Goal: Task Accomplishment & Management: Manage account settings

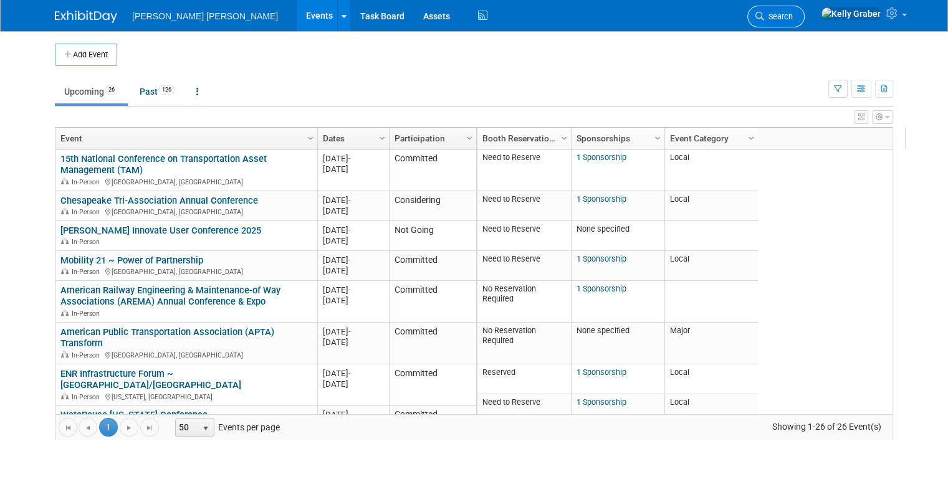
click at [793, 17] on span "Search" at bounding box center [778, 16] width 29 height 9
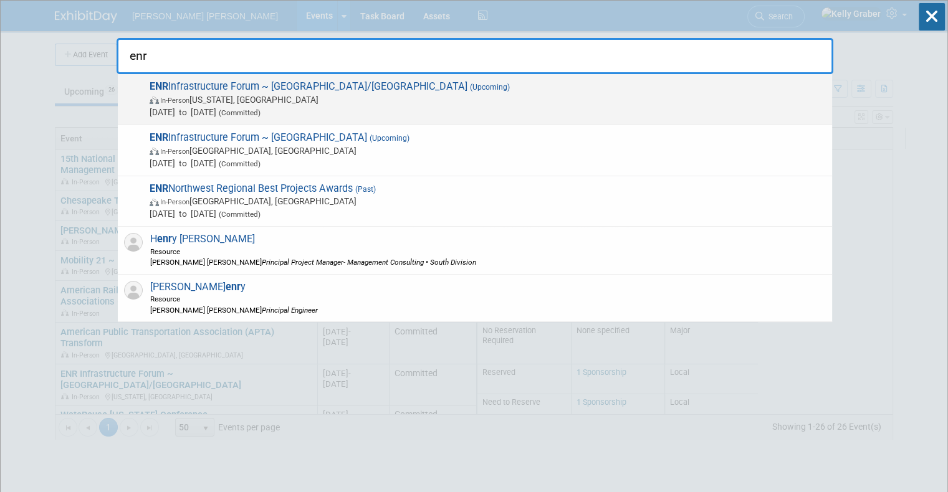
type input "enr"
click at [292, 107] on span "[DATE] to [DATE] (Committed)" at bounding box center [488, 112] width 676 height 12
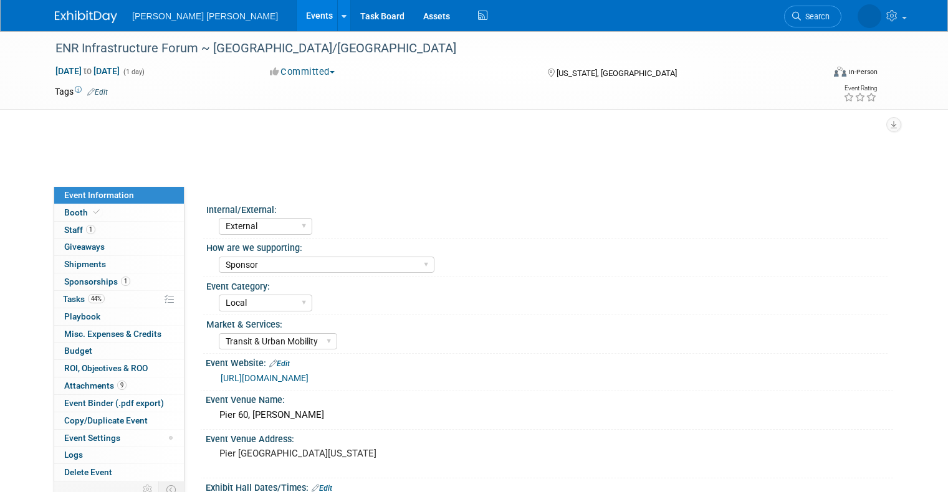
select select "External"
select select "Sponsor"
select select "Local"
select select "Transit & Urban Mobility"
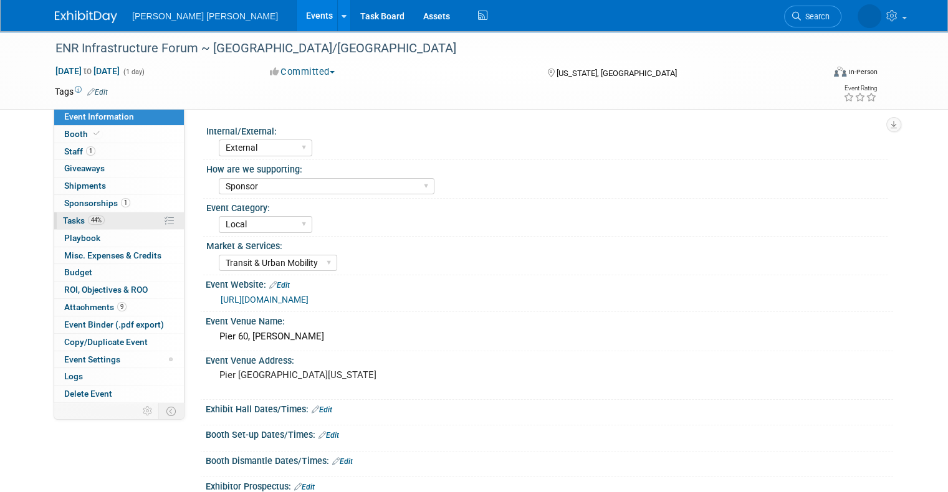
click at [75, 223] on span "Tasks 44%" at bounding box center [84, 221] width 42 height 10
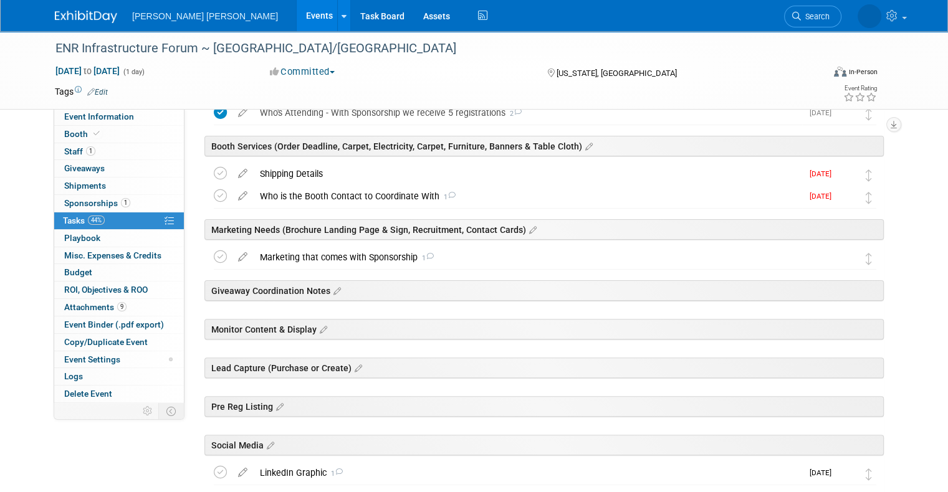
scroll to position [312, 0]
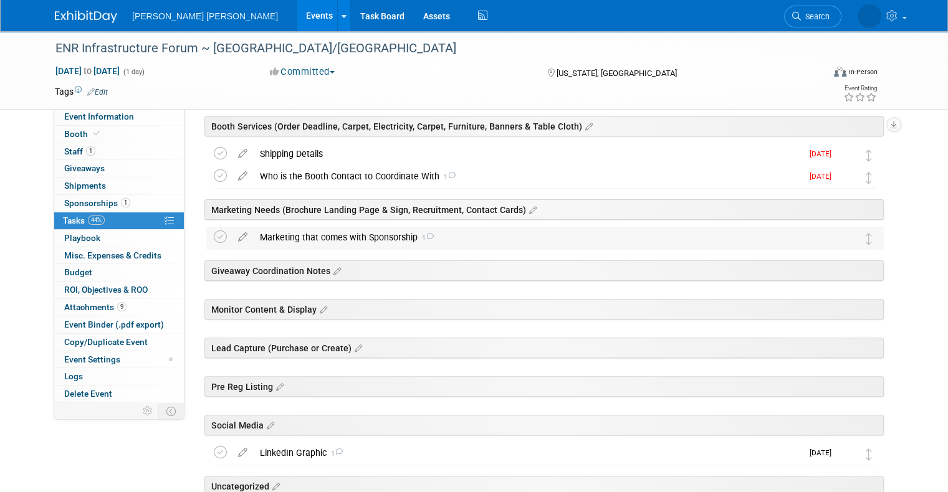
click at [289, 228] on div "Marketing that comes with Sponsorship 1" at bounding box center [533, 237] width 559 height 21
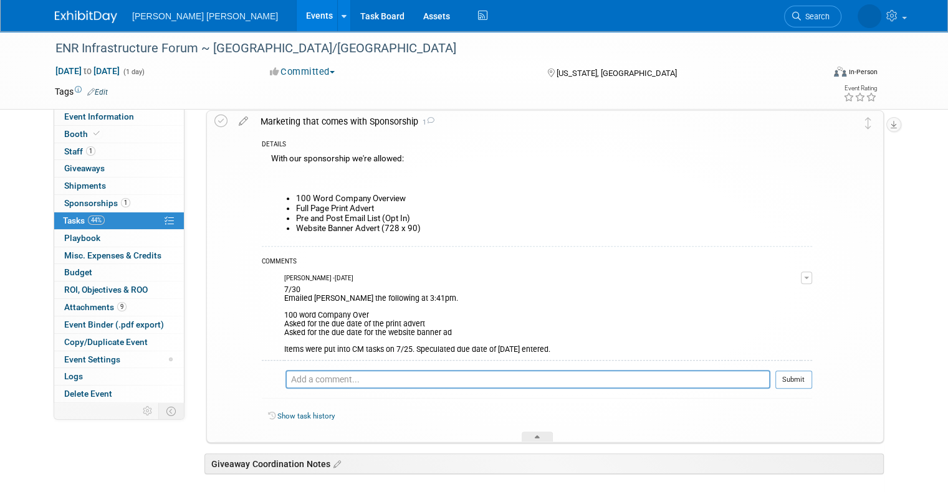
scroll to position [436, 0]
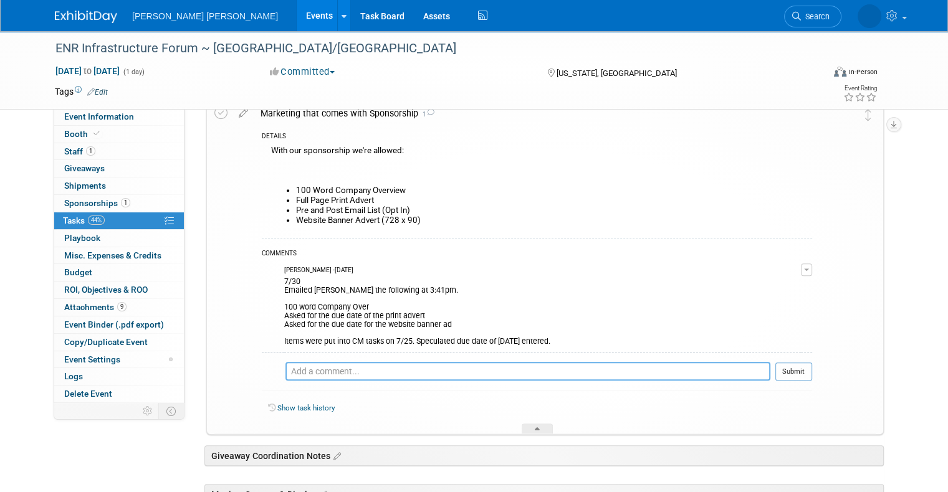
click at [331, 373] on textarea at bounding box center [527, 371] width 485 height 19
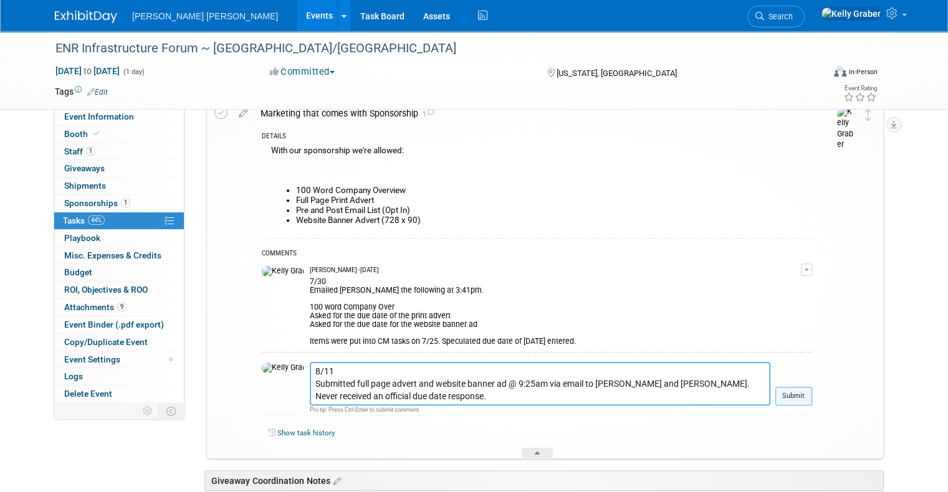
type textarea "8/11 Submitted full page advert and website banner ad @ 9:25am via email to Tra…"
click at [812, 396] on button "Submit" at bounding box center [793, 396] width 37 height 19
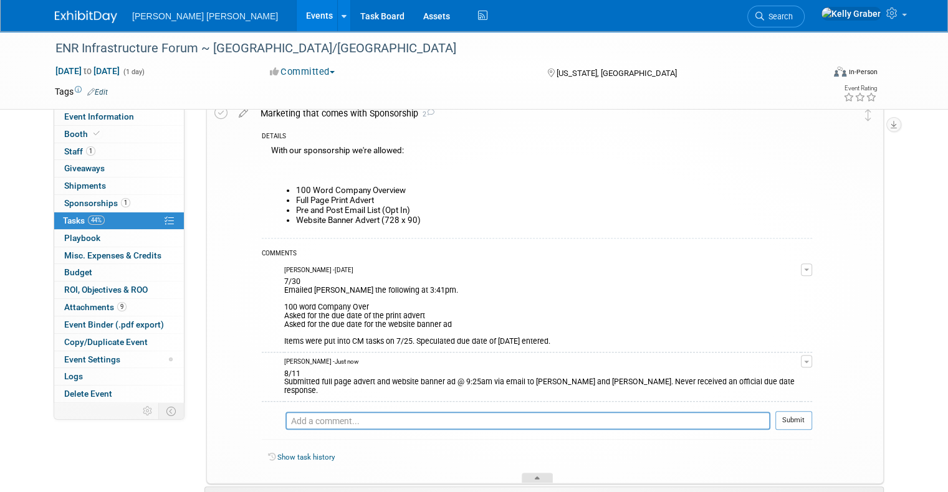
click at [535, 477] on icon at bounding box center [537, 480] width 5 height 7
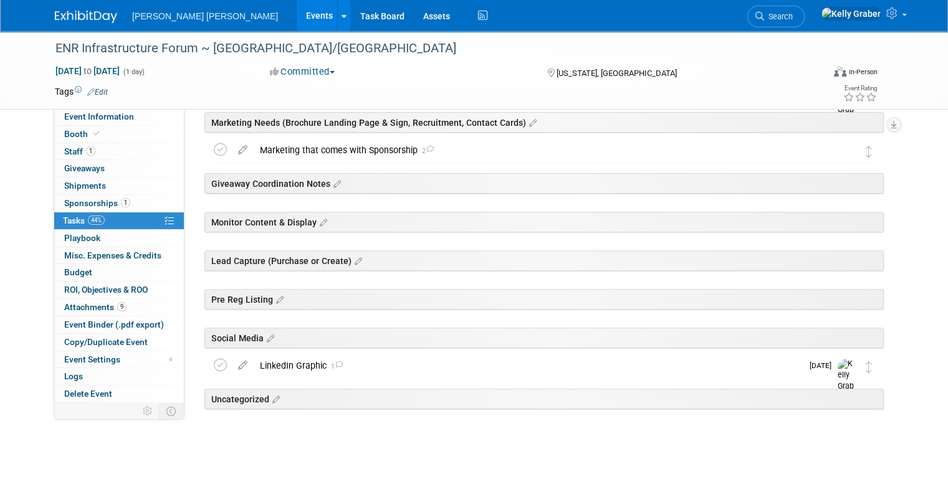
scroll to position [398, 0]
click at [214, 146] on icon at bounding box center [220, 150] width 13 height 13
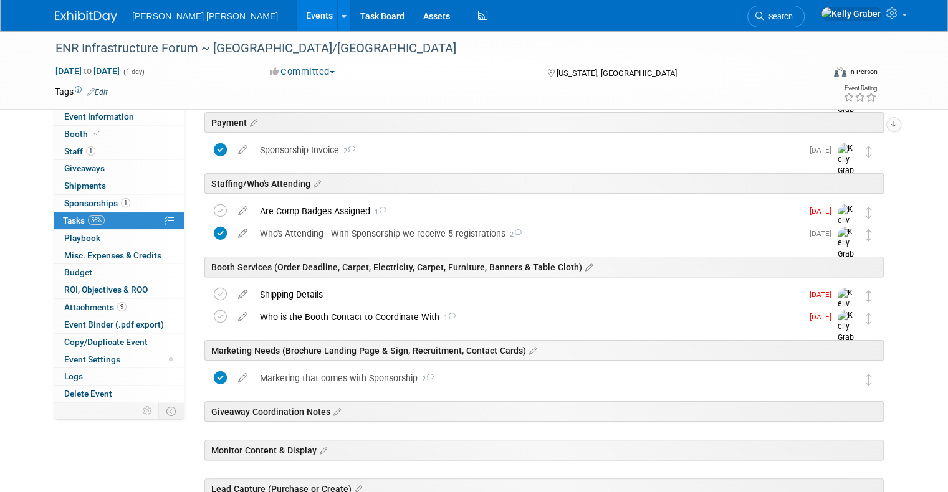
scroll to position [149, 0]
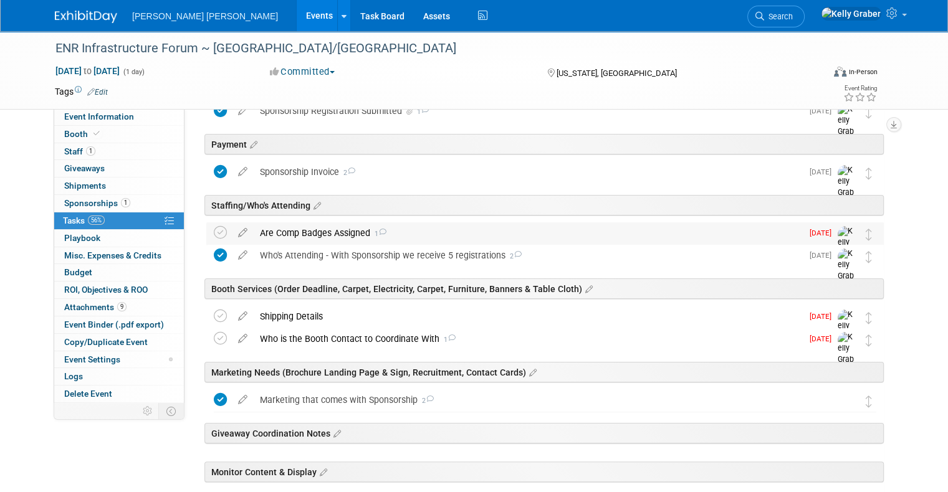
click at [274, 233] on div "Are Comp Badges Assigned 1" at bounding box center [528, 232] width 548 height 21
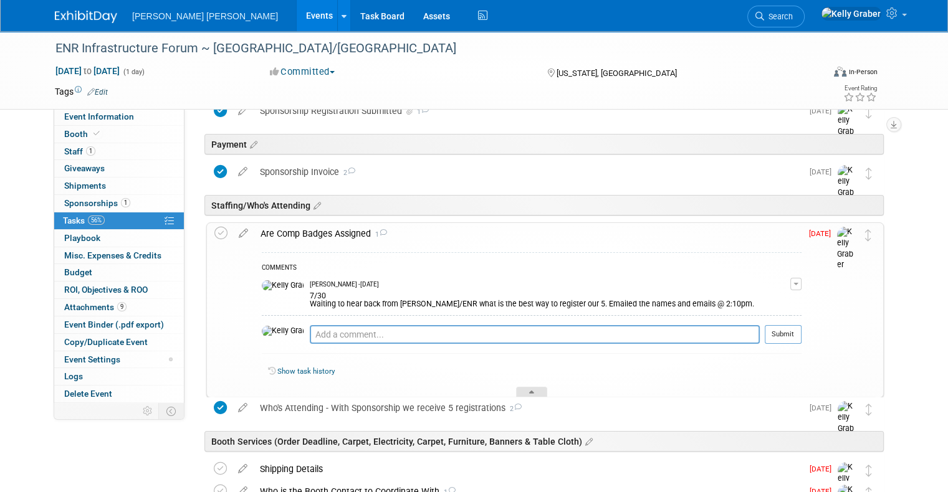
click at [534, 391] on icon at bounding box center [531, 394] width 5 height 7
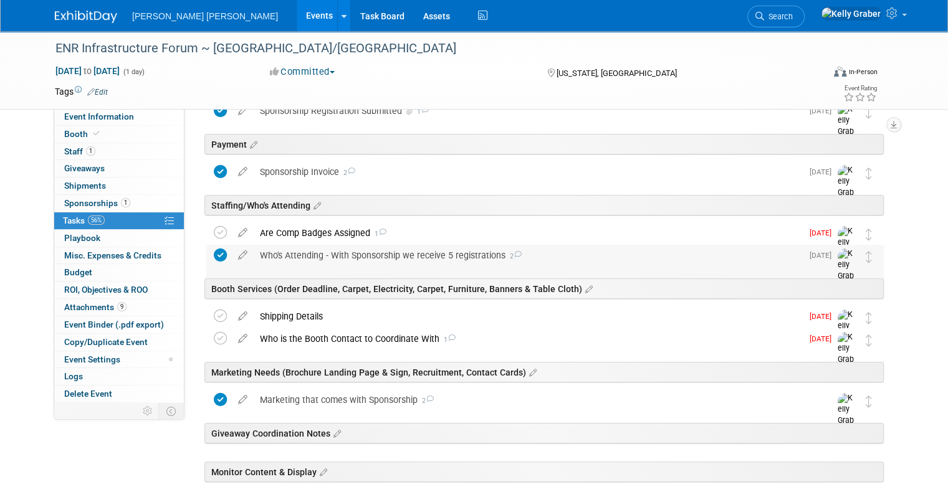
click at [319, 259] on div "Who's Attending - With Sponsorship we receive 5 registrations 2" at bounding box center [528, 255] width 548 height 21
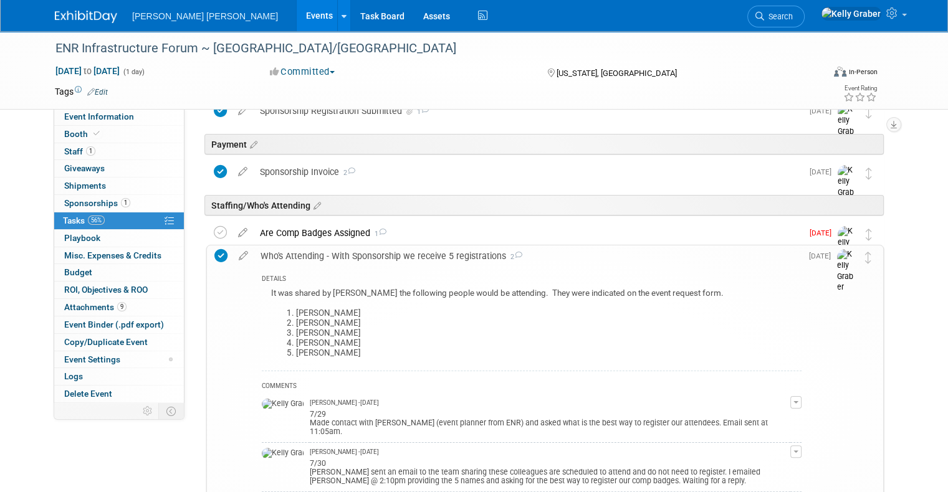
click at [319, 259] on div "Who's Attending - With Sponsorship we receive 5 registrations 2" at bounding box center [527, 255] width 547 height 21
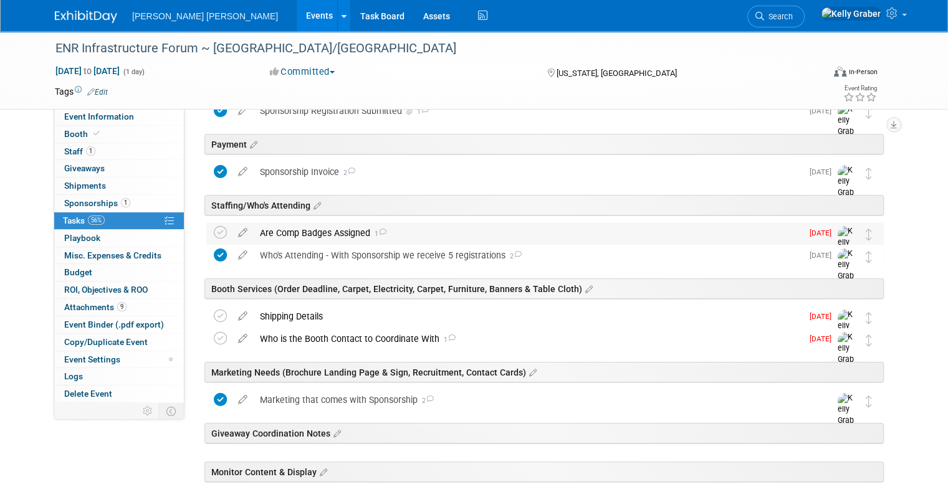
click at [295, 230] on div "Are Comp Badges Assigned 1" at bounding box center [528, 232] width 548 height 21
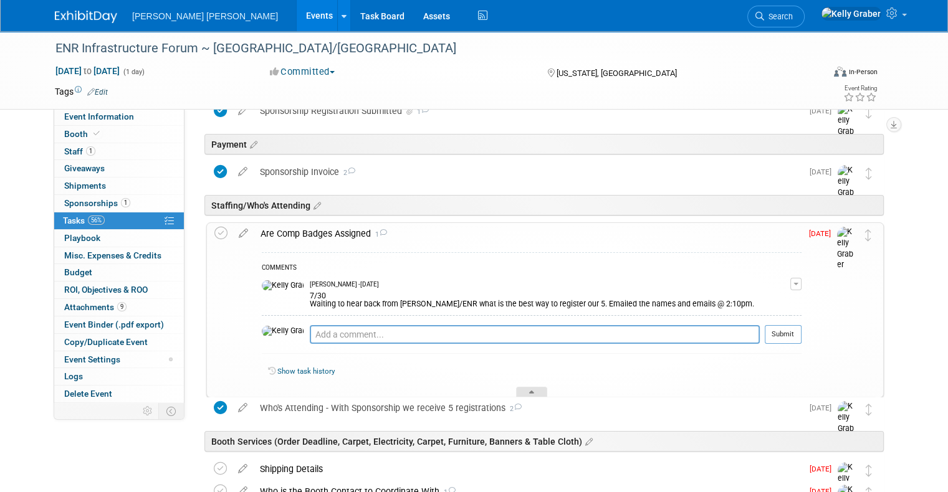
click at [533, 391] on icon at bounding box center [531, 394] width 5 height 7
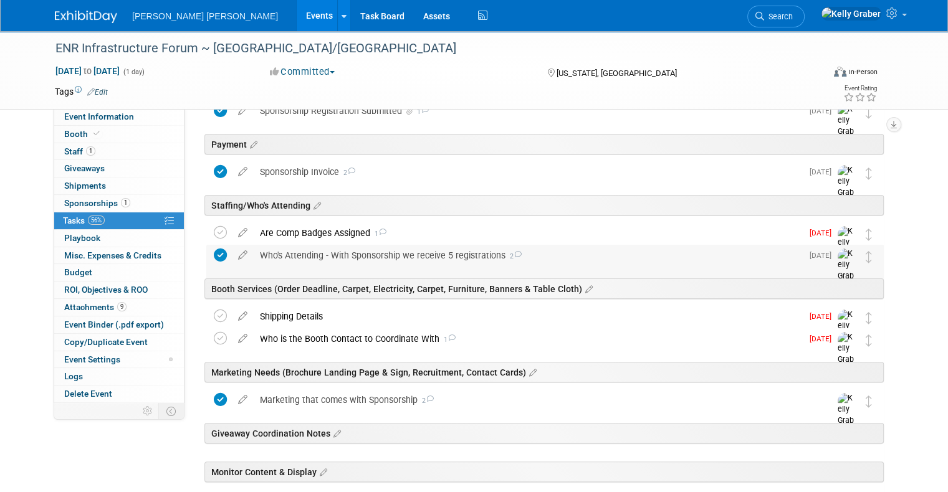
click at [318, 247] on div "Who's Attending - With Sponsorship we receive 5 registrations 2" at bounding box center [528, 255] width 548 height 21
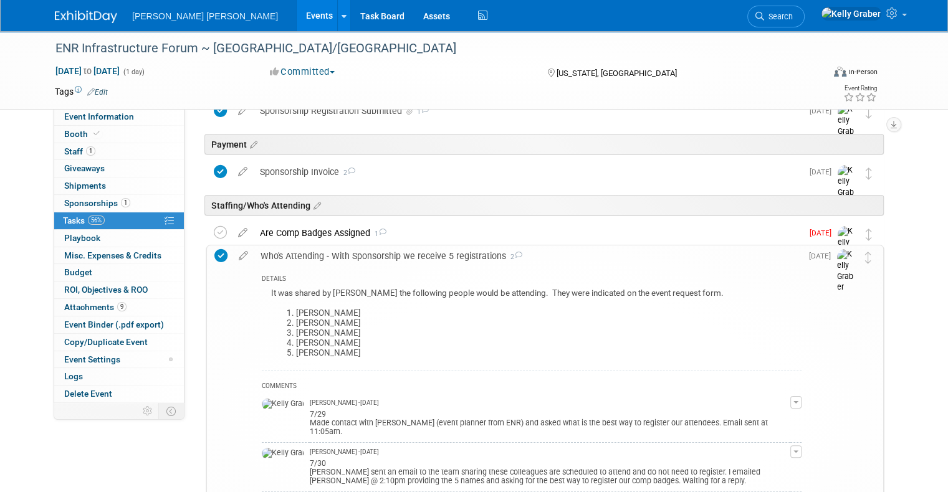
drag, startPoint x: 335, startPoint y: 355, endPoint x: 279, endPoint y: 308, distance: 72.6
click at [279, 308] on ol "Mellanie Bennett-Monclova Michael Greendyk Frank Facciolo Raj Chinthamani Zhenq…" at bounding box center [536, 333] width 530 height 50
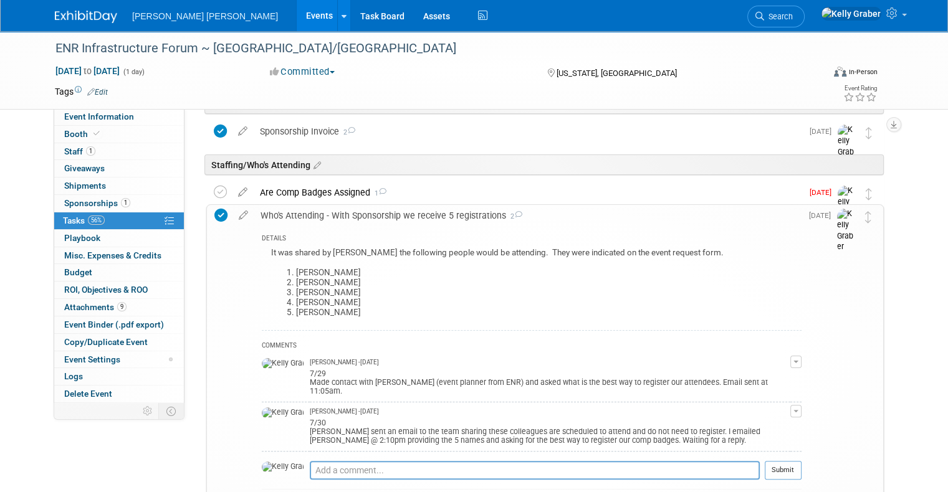
scroll to position [211, 0]
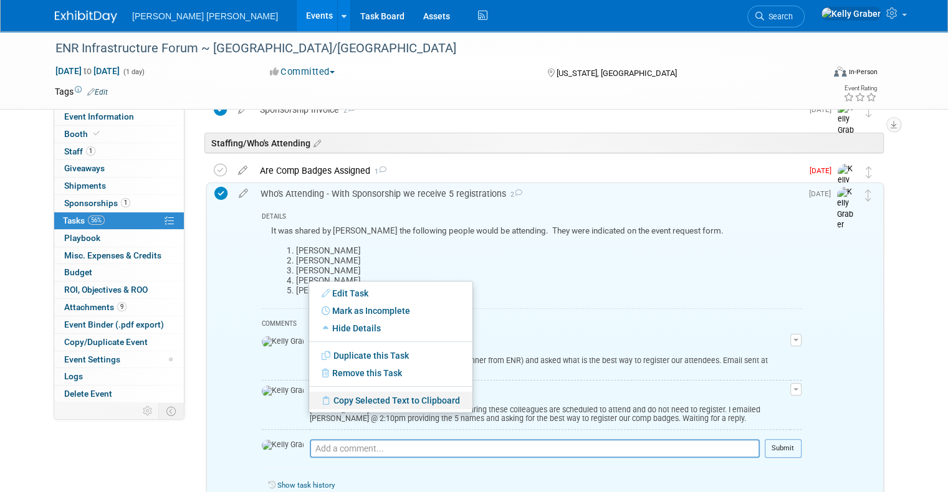
click at [347, 402] on link "Copy Selected Text to Clipboard" at bounding box center [390, 400] width 163 height 17
copy ol "Mellanie Bennett-Monclova Michael Greendyk Frank Facciolo Raj Chinthamani Zhenq…"
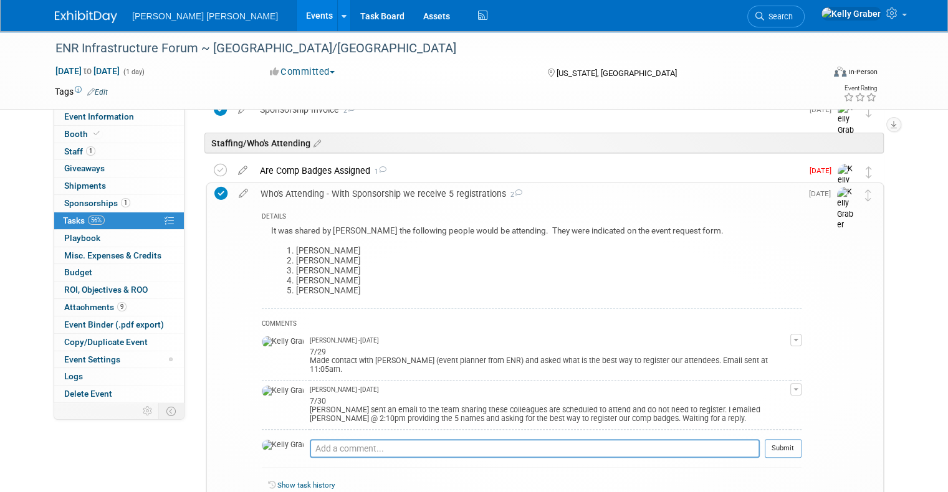
click at [342, 260] on li "Michael Greendyk" at bounding box center [548, 261] width 505 height 10
drag, startPoint x: 401, startPoint y: 243, endPoint x: 396, endPoint y: 253, distance: 10.9
click at [396, 253] on div "It was shared by Jorge the following people would be attending. They were indic…" at bounding box center [532, 265] width 540 height 85
click at [356, 254] on li "Mellanie Bennett-Monclova" at bounding box center [548, 251] width 505 height 10
drag, startPoint x: 386, startPoint y: 252, endPoint x: 283, endPoint y: 252, distance: 102.8
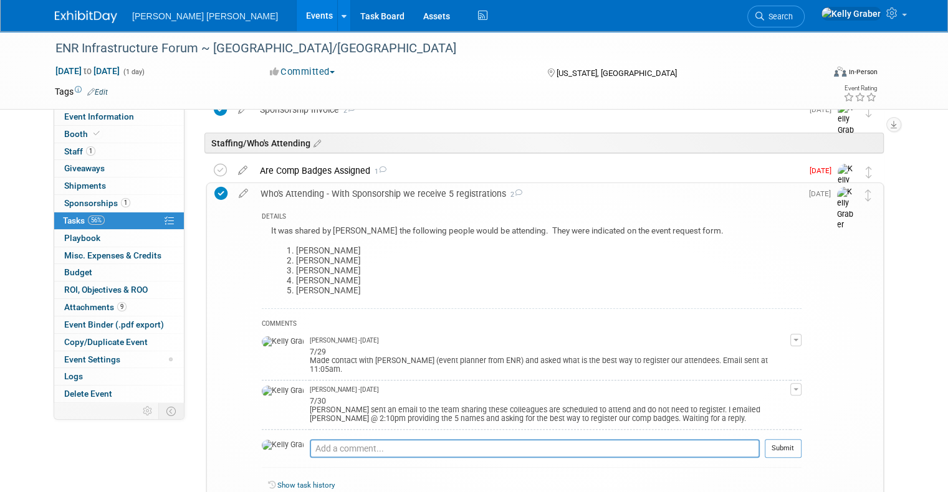
click at [296, 252] on li "Mellanie Bennett-Monclova" at bounding box center [548, 251] width 505 height 10
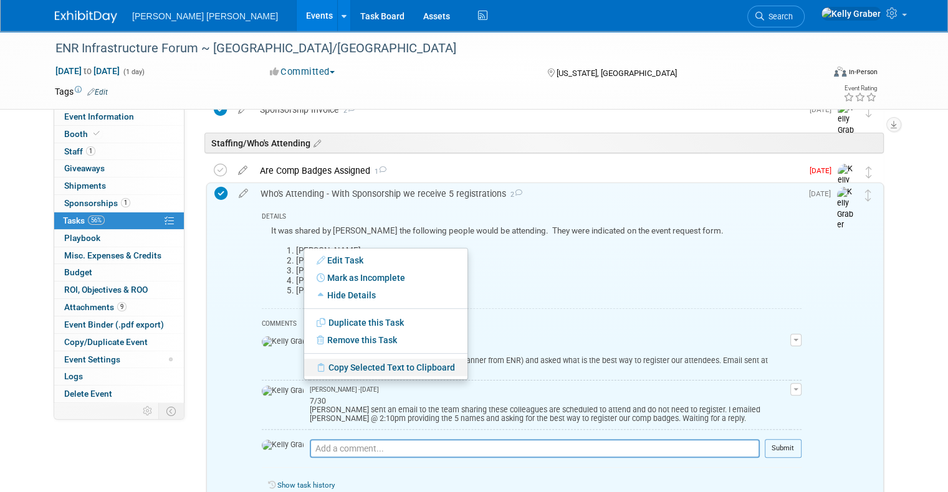
click at [339, 368] on link "Copy Selected Text to Clipboard" at bounding box center [385, 367] width 163 height 17
copy li "Mellanie Bennett-Monclova"
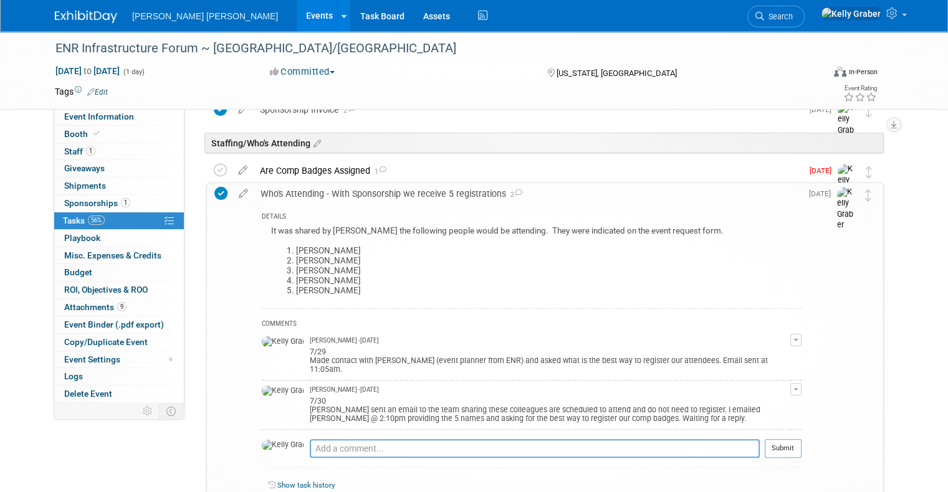
drag, startPoint x: 351, startPoint y: 261, endPoint x: 285, endPoint y: 255, distance: 66.3
click at [296, 256] on li "Michael Greendyk" at bounding box center [548, 261] width 505 height 10
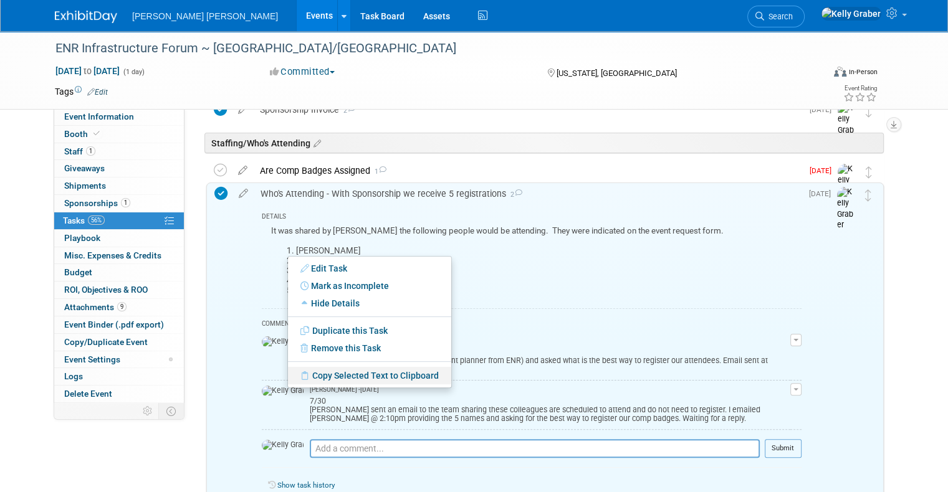
click at [329, 381] on link "Copy Selected Text to Clipboard" at bounding box center [369, 375] width 163 height 17
copy li "Michael Greendyk"
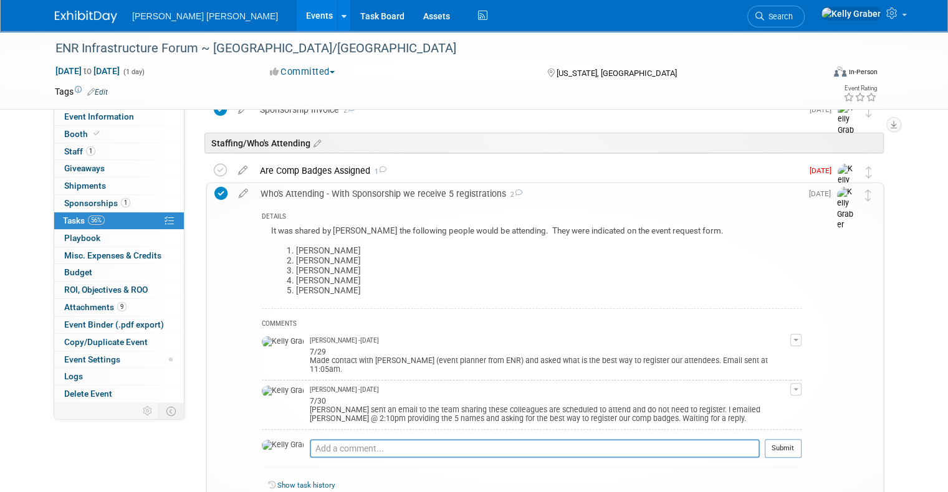
drag, startPoint x: 340, startPoint y: 270, endPoint x: 279, endPoint y: 270, distance: 61.1
click at [296, 270] on li "Frank Facciolo" at bounding box center [548, 271] width 505 height 10
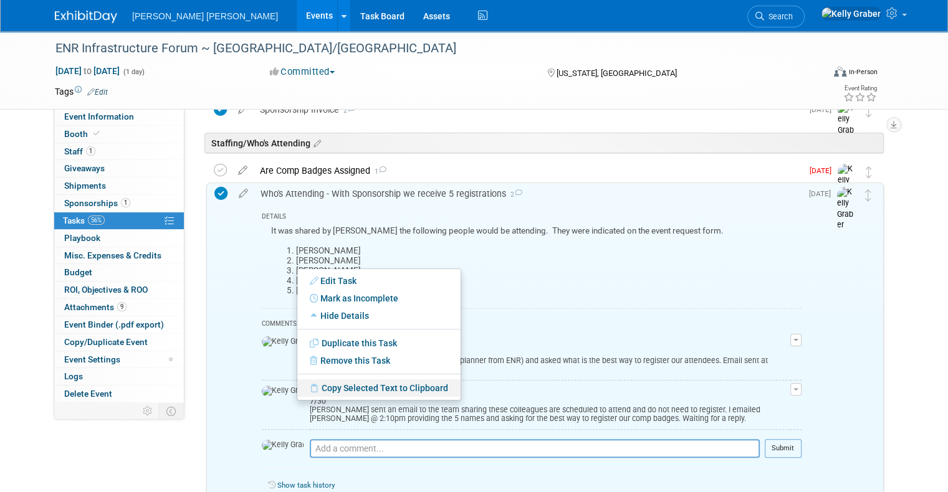
click at [342, 393] on link "Copy Selected Text to Clipboard" at bounding box center [378, 387] width 163 height 17
copy li "Frank Facciolo"
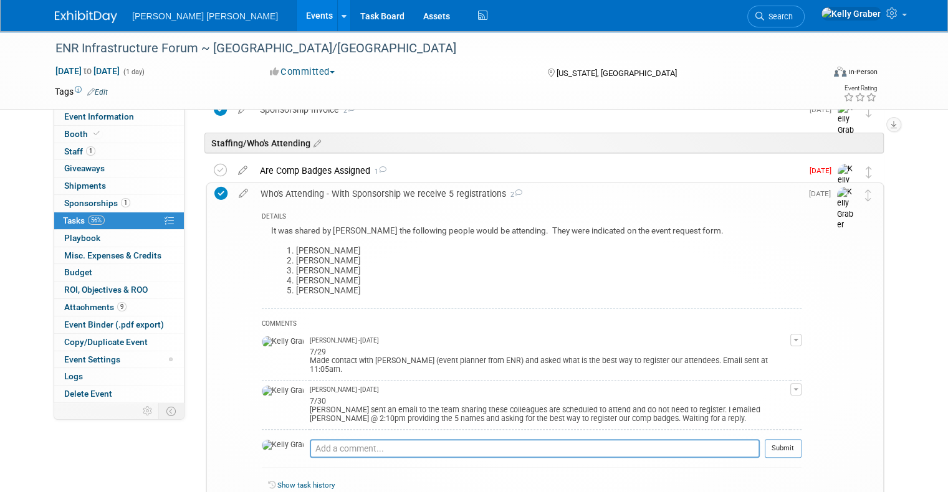
drag, startPoint x: 350, startPoint y: 278, endPoint x: 280, endPoint y: 277, distance: 69.8
click at [296, 277] on li "Raj Chinthamani" at bounding box center [548, 281] width 505 height 10
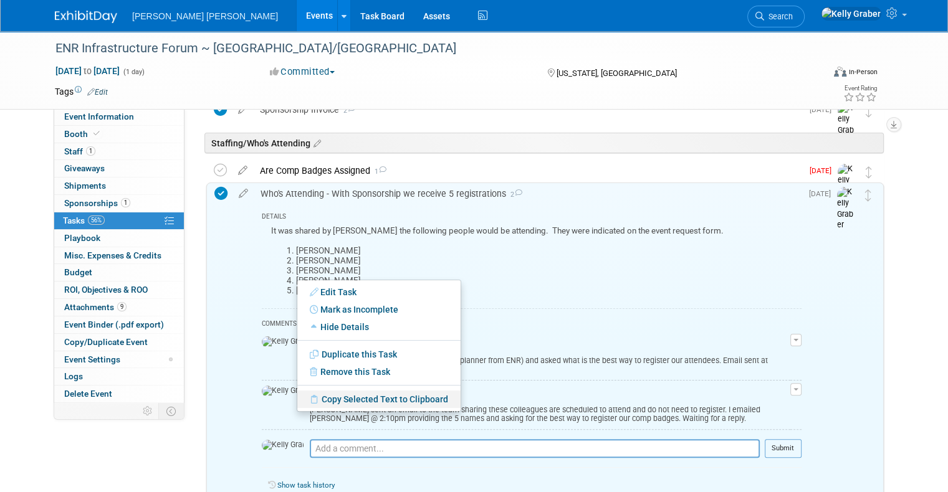
click at [320, 405] on link "Copy Selected Text to Clipboard" at bounding box center [378, 399] width 163 height 17
copy li "Raj Chinthamani"
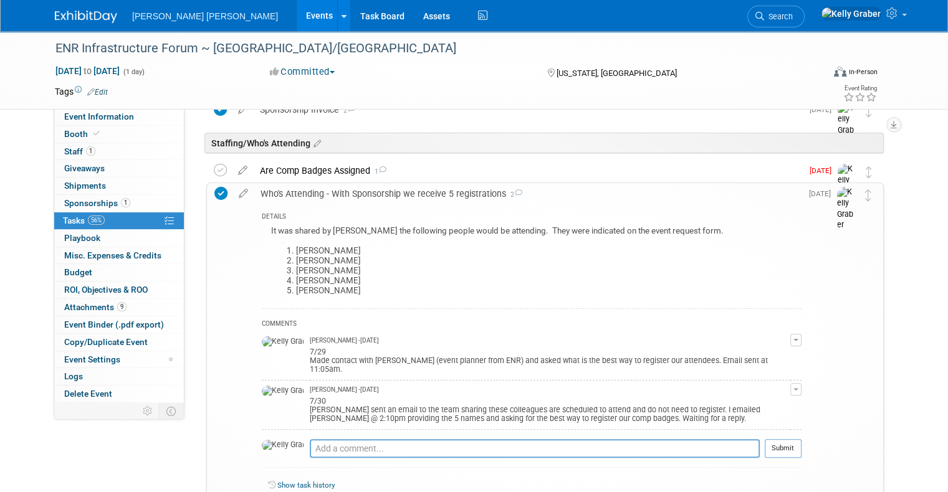
drag, startPoint x: 326, startPoint y: 288, endPoint x: 283, endPoint y: 297, distance: 44.0
click at [283, 297] on div "It was shared by Jorge the following people would be attending. They were indic…" at bounding box center [532, 265] width 540 height 85
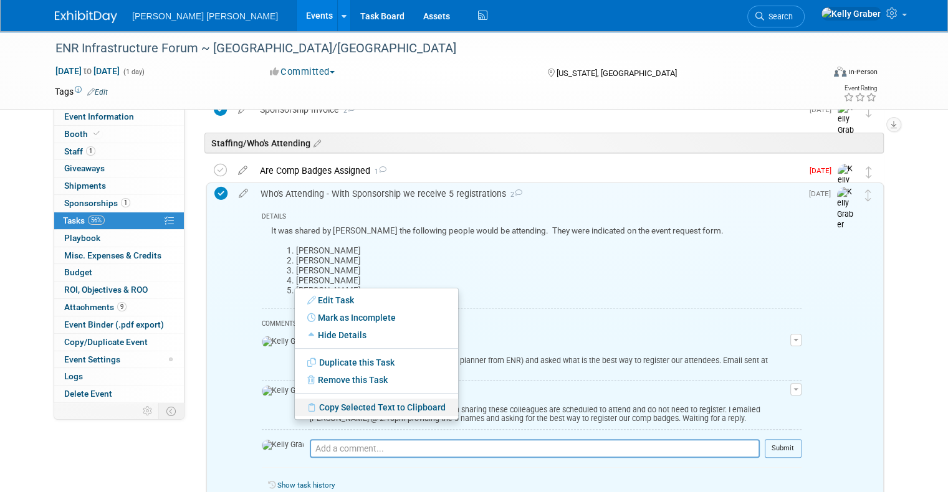
click at [321, 408] on link "Copy Selected Text to Clipboard" at bounding box center [376, 407] width 163 height 17
copy li "Zhenqi Cai"
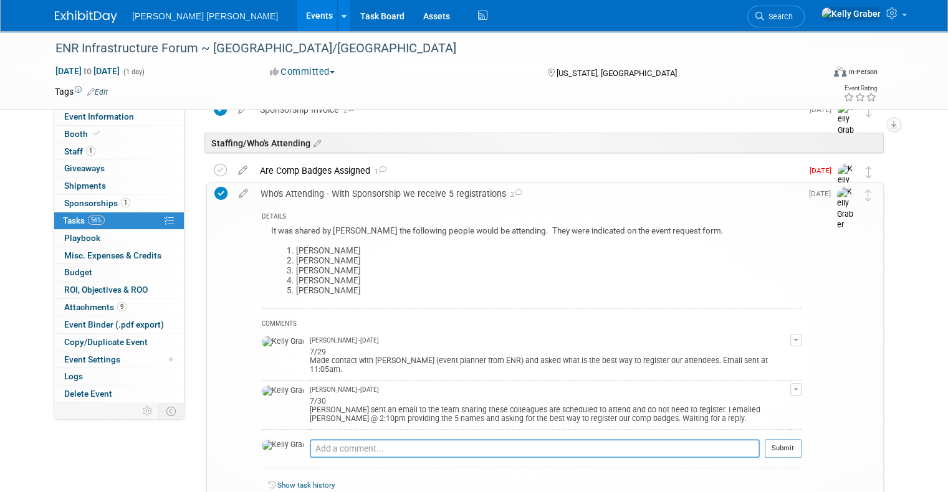
click at [378, 439] on textarea at bounding box center [535, 448] width 450 height 19
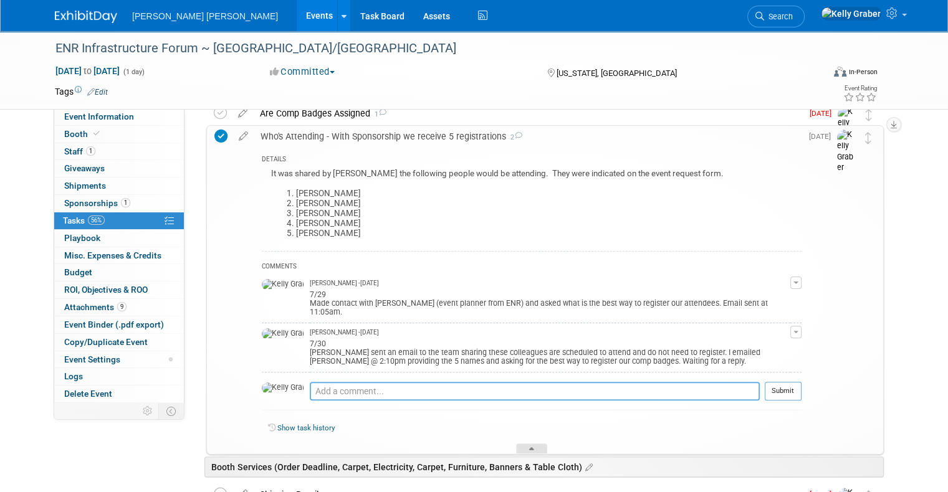
scroll to position [336, 0]
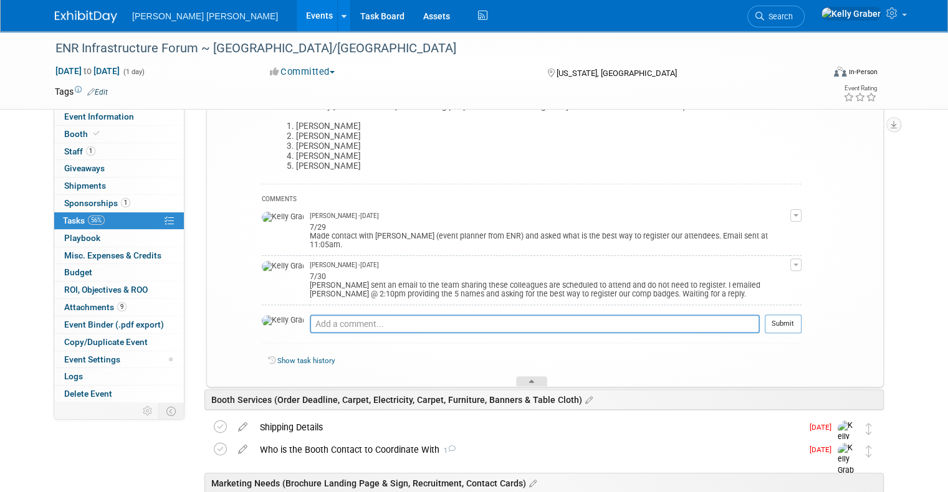
click at [536, 376] on div at bounding box center [531, 381] width 31 height 11
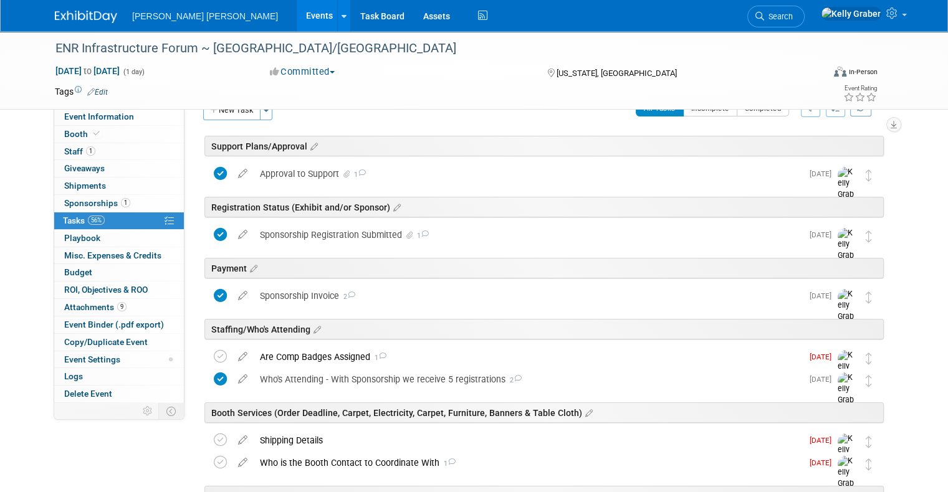
scroll to position [24, 0]
click at [300, 351] on div "Are Comp Badges Assigned 1" at bounding box center [528, 357] width 548 height 21
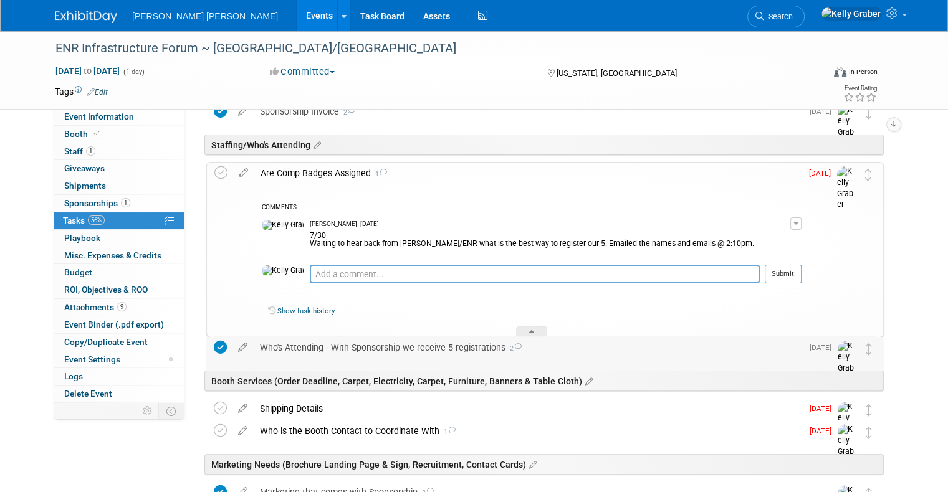
scroll to position [211, 0]
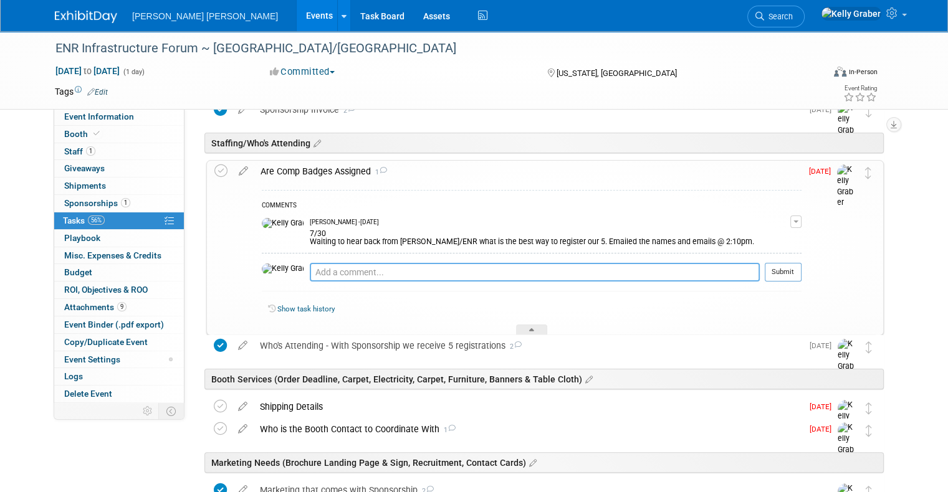
click at [319, 269] on textarea at bounding box center [535, 272] width 450 height 19
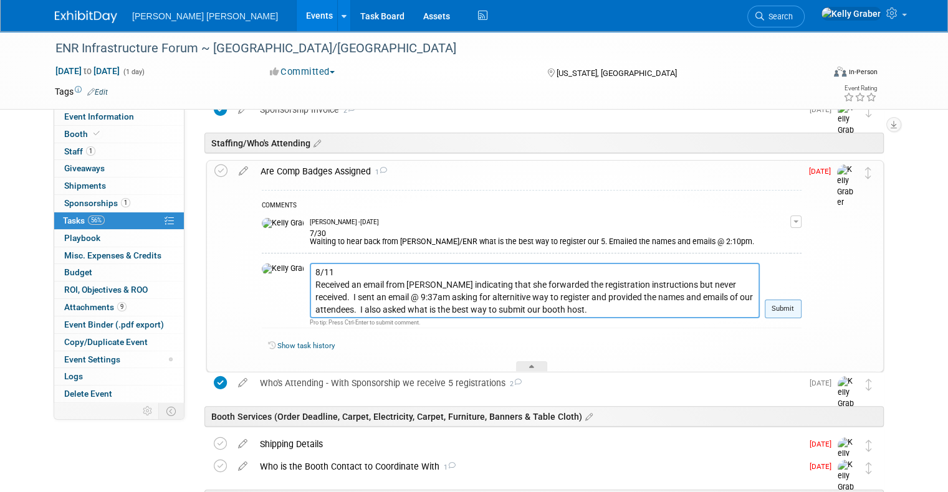
type textarea "8/11 Received an email from Marissa indicating that she forwarded the registrat…"
click at [794, 307] on button "Submit" at bounding box center [782, 309] width 37 height 19
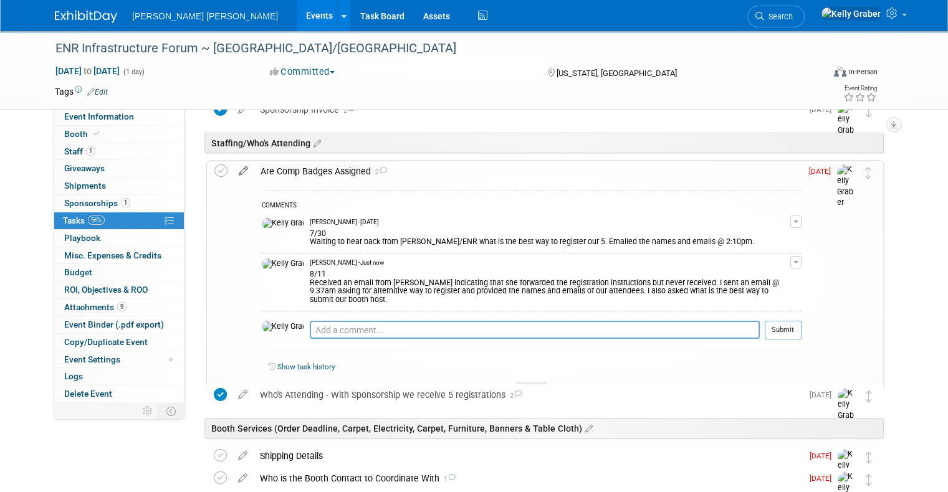
click at [232, 168] on icon at bounding box center [243, 169] width 22 height 16
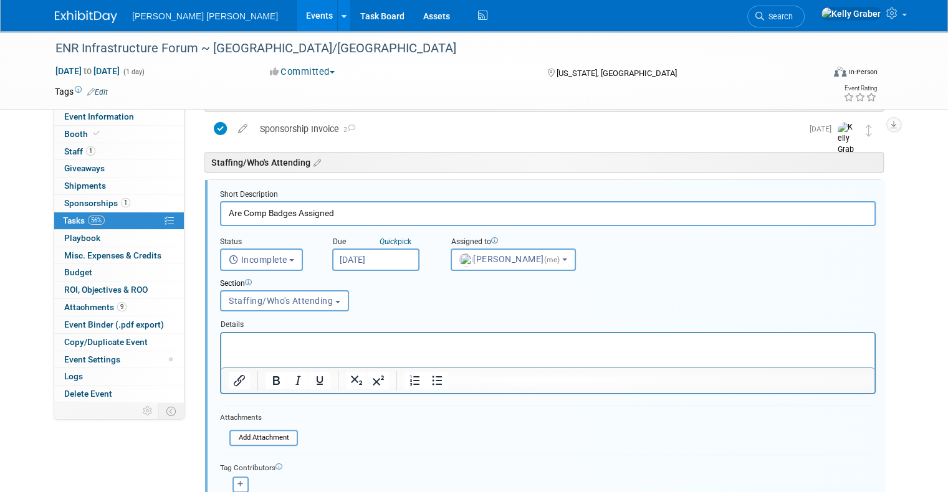
scroll to position [189, 0]
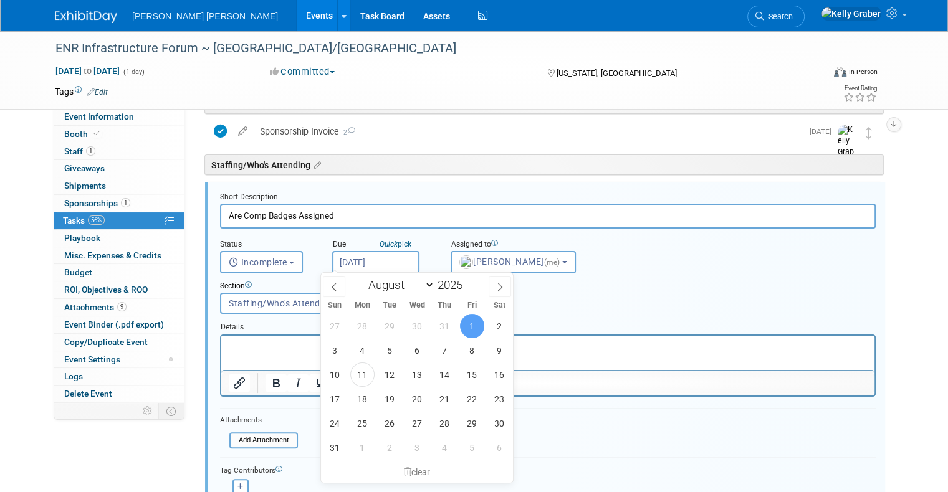
click at [377, 255] on input "Aug 1, 2025" at bounding box center [375, 262] width 87 height 22
click at [474, 378] on span "15" at bounding box center [472, 375] width 24 height 24
type input "Aug 15, 2025"
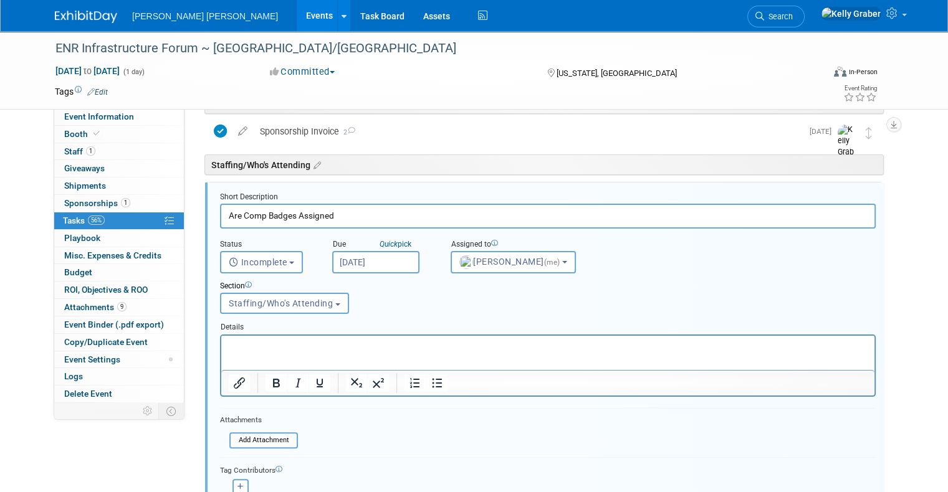
scroll to position [314, 0]
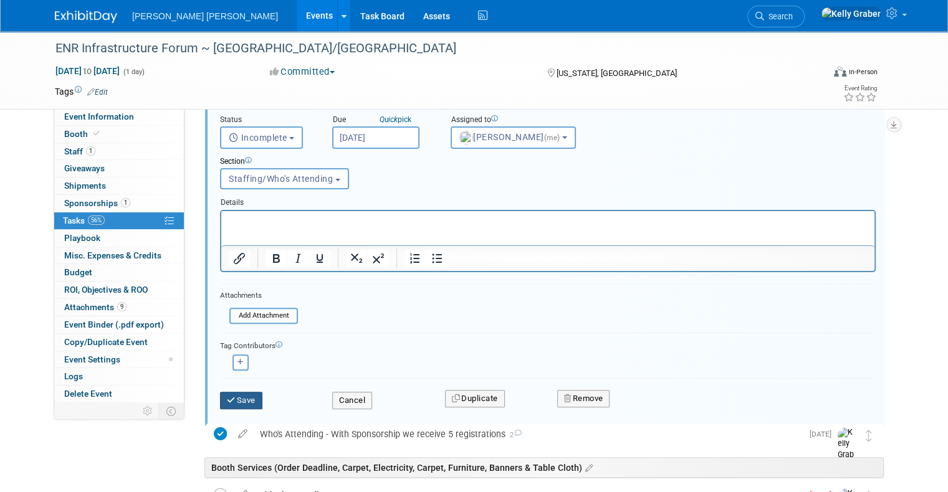
click at [240, 399] on button "Save" at bounding box center [241, 400] width 42 height 17
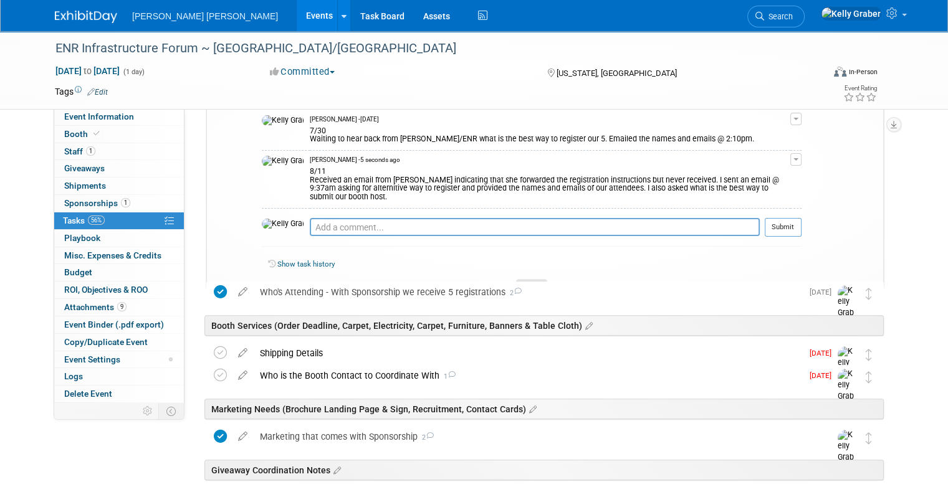
click at [528, 279] on div at bounding box center [531, 284] width 31 height 11
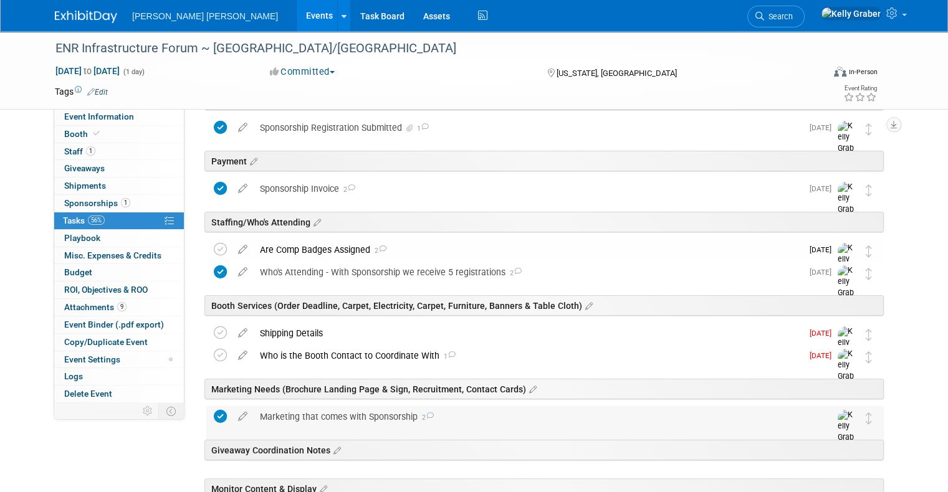
scroll to position [127, 0]
